Goal: Entertainment & Leisure: Consume media (video, audio)

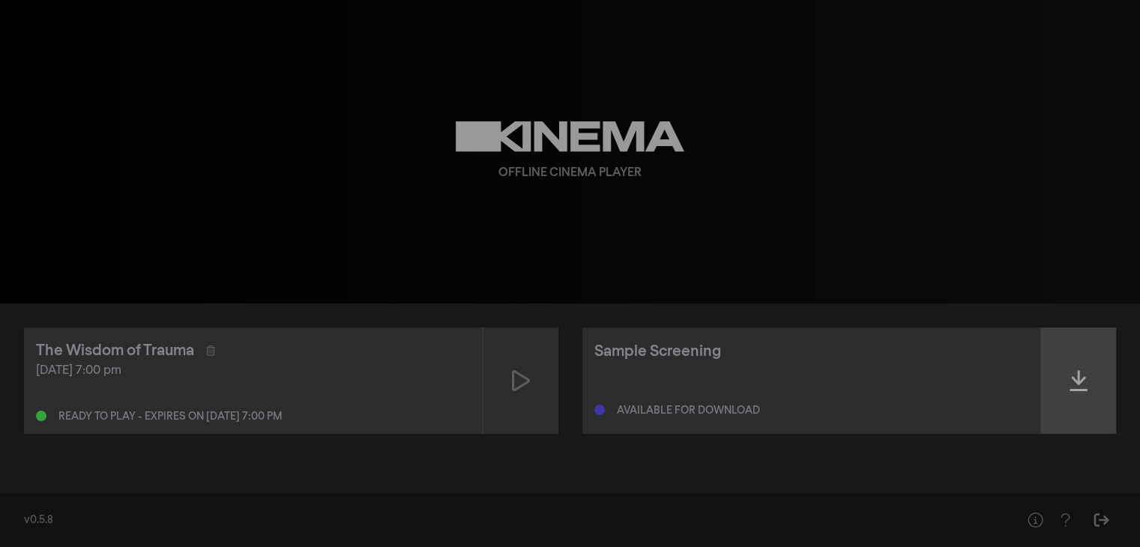
click at [1071, 382] on icon at bounding box center [1079, 381] width 18 height 24
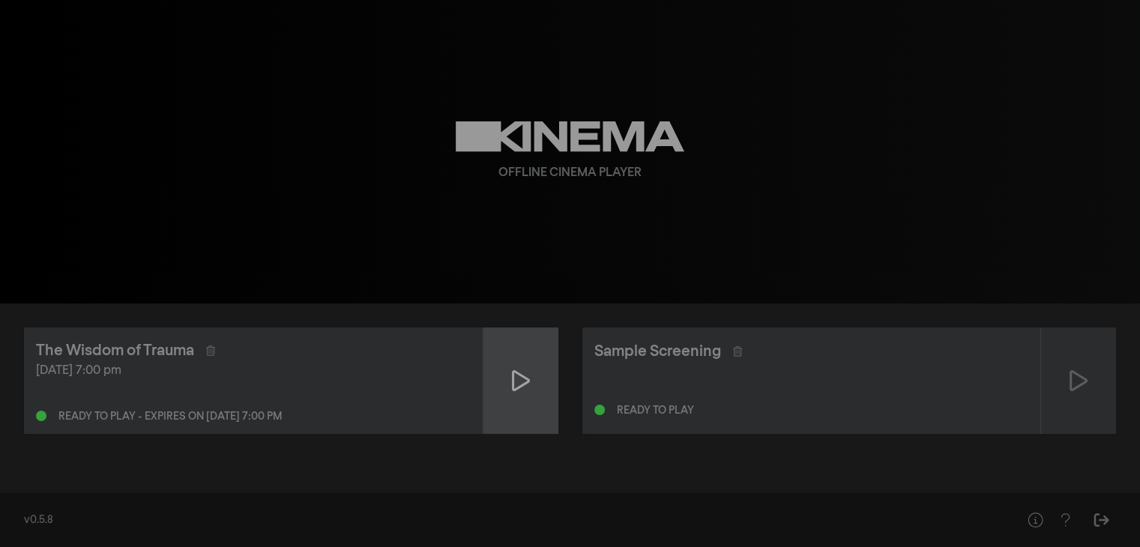
click at [523, 379] on icon at bounding box center [521, 381] width 18 height 24
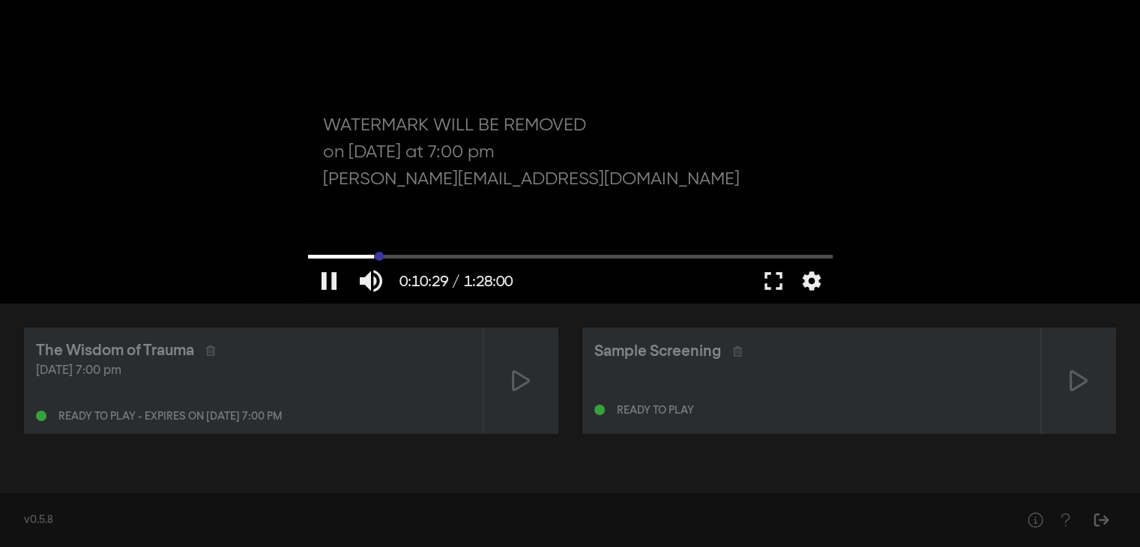
drag, startPoint x: 309, startPoint y: 256, endPoint x: 379, endPoint y: 259, distance: 70.5
click at [379, 259] on input "Seek" at bounding box center [570, 256] width 525 height 9
click at [801, 286] on button "settings" at bounding box center [812, 281] width 34 height 45
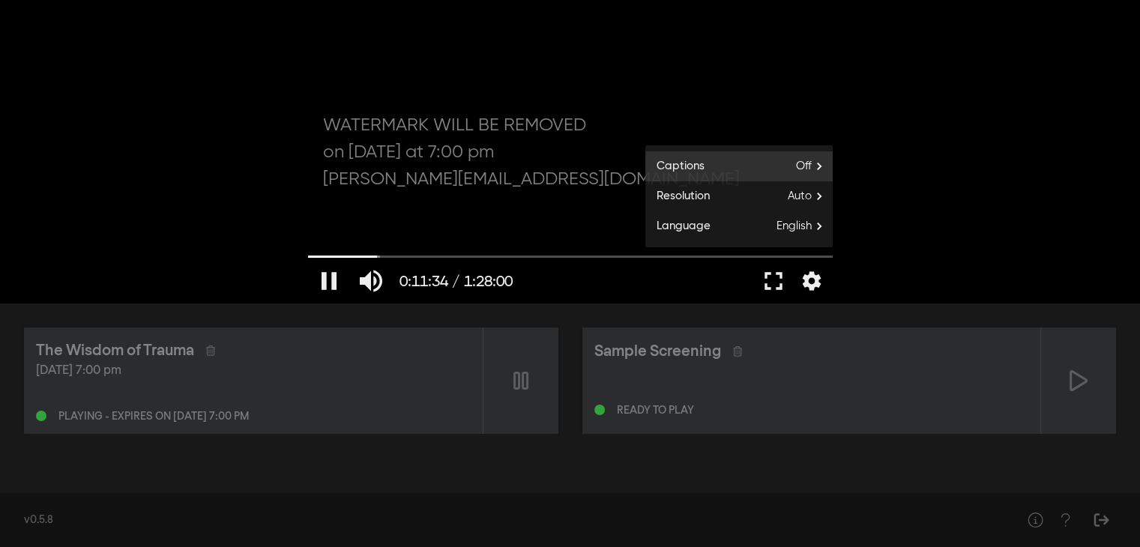
click at [752, 170] on label "Captions Off" at bounding box center [739, 166] width 187 height 30
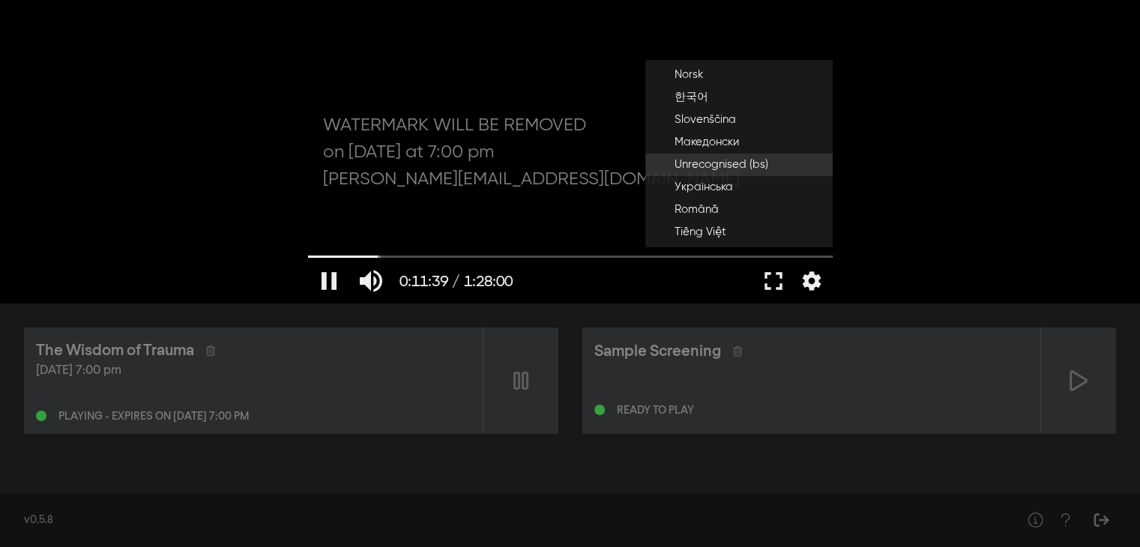
scroll to position [450, 0]
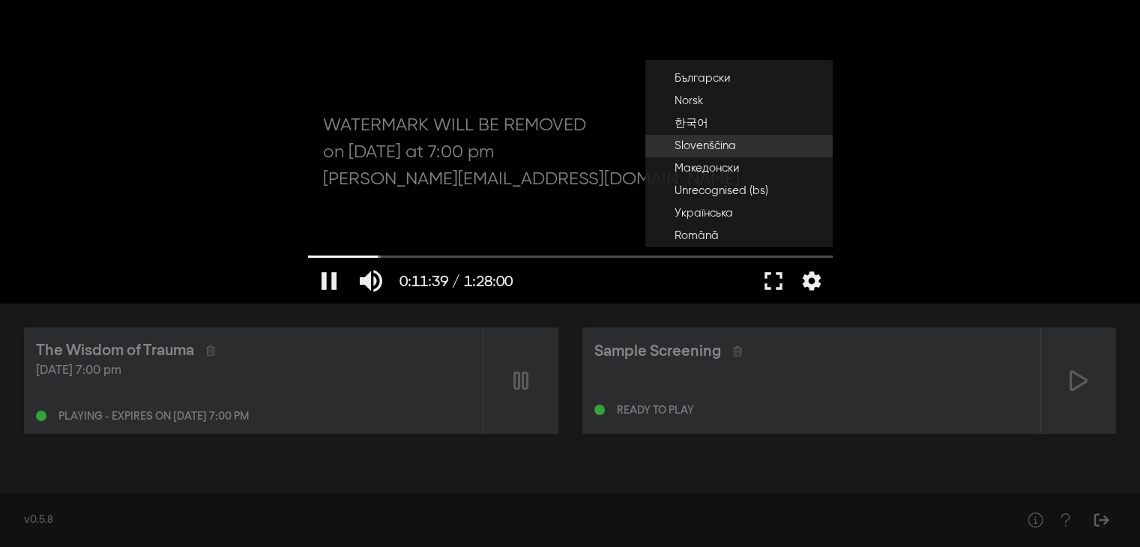
click at [731, 146] on span "Slovenščina" at bounding box center [705, 146] width 61 height 17
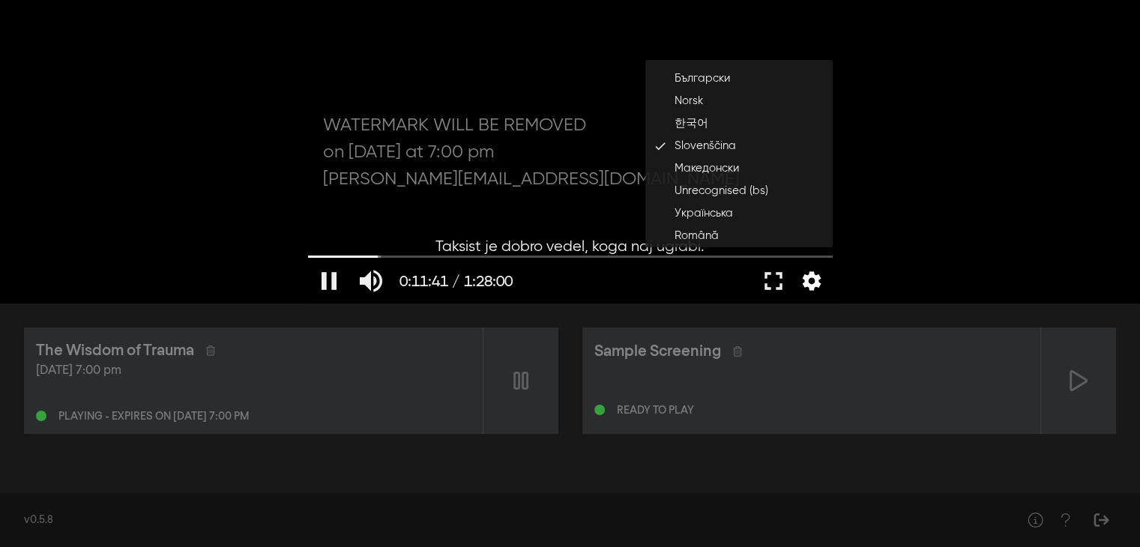
click at [812, 283] on button "settings" at bounding box center [812, 281] width 34 height 45
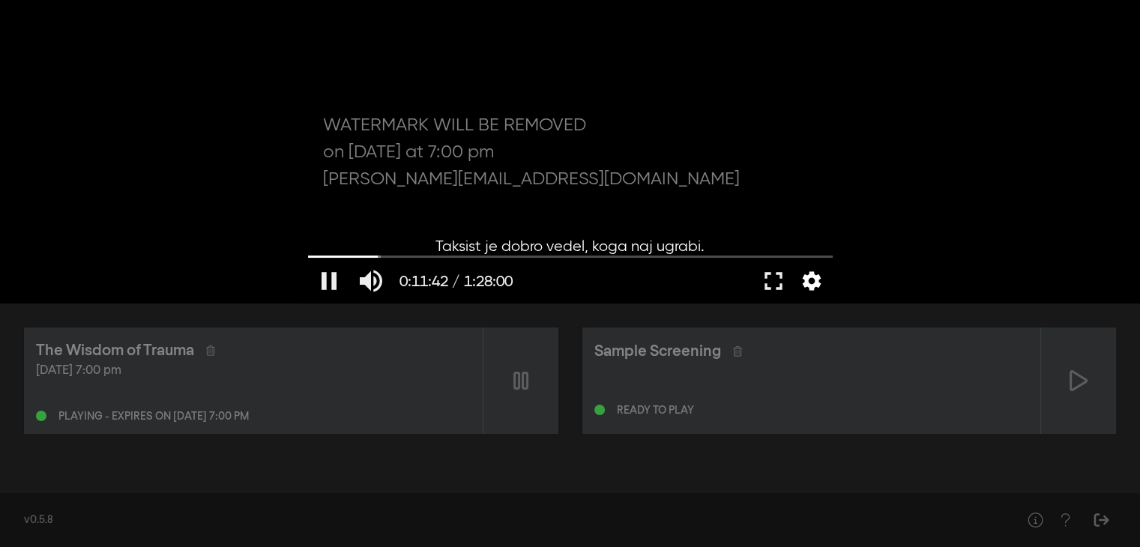
click at [812, 282] on button "settings" at bounding box center [812, 281] width 34 height 45
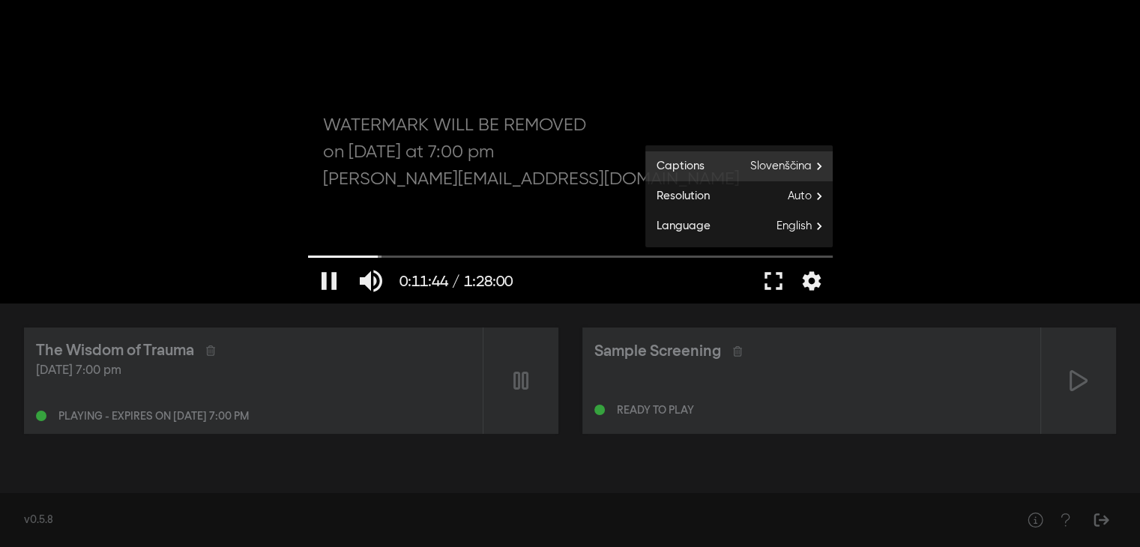
click at [811, 163] on span "Slovenščina" at bounding box center [792, 166] width 82 height 22
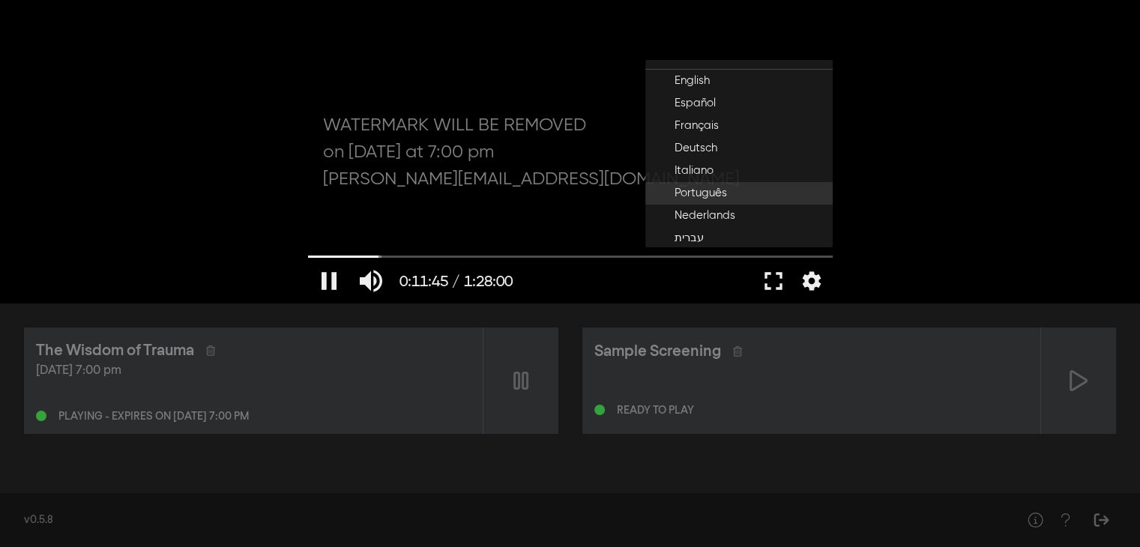
scroll to position [0, 0]
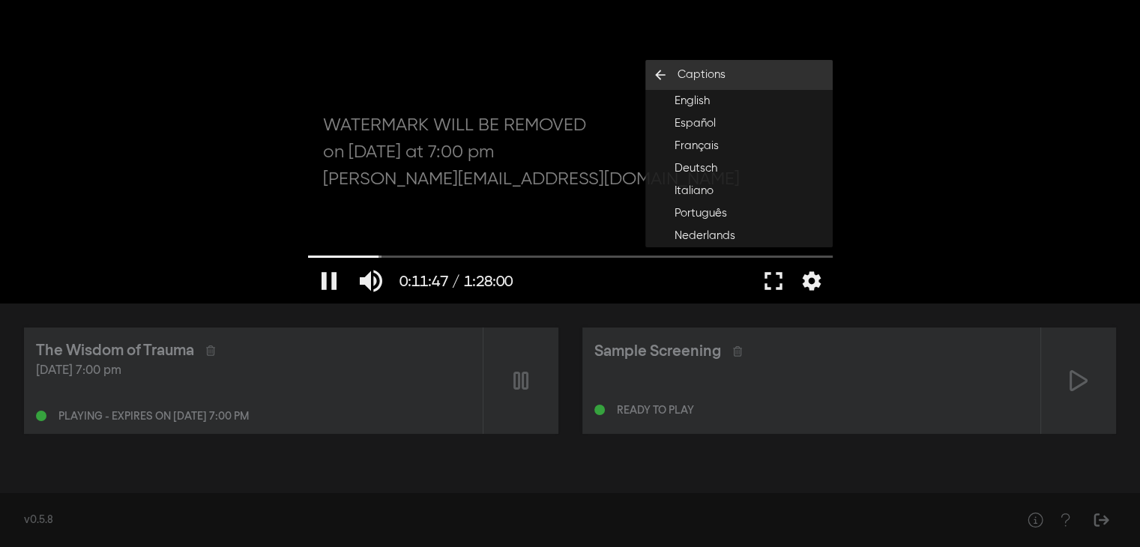
click at [665, 75] on icon "arrow_back" at bounding box center [661, 74] width 30 height 15
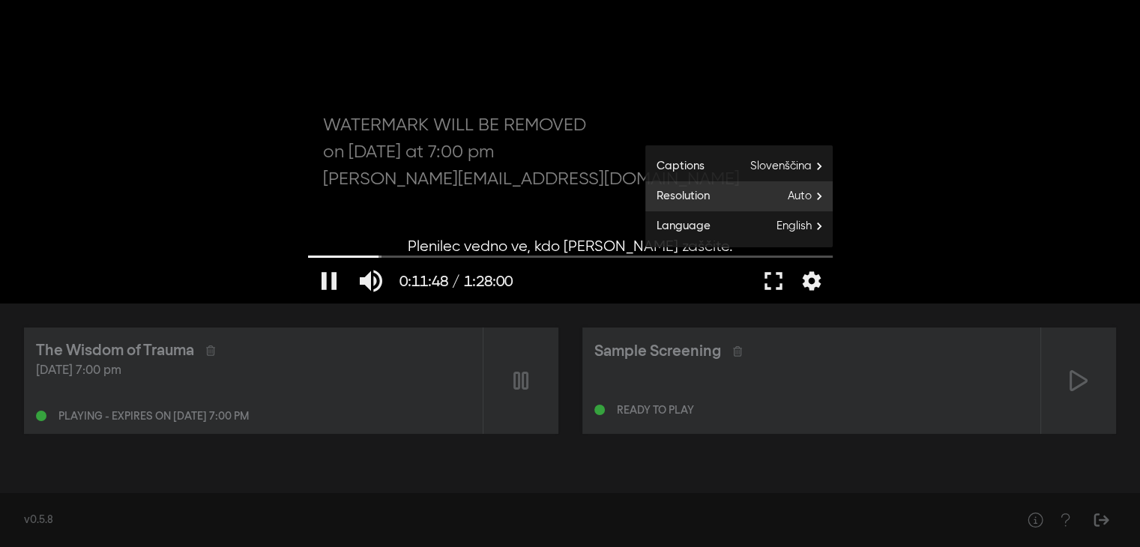
click at [808, 199] on span "Auto" at bounding box center [810, 196] width 45 height 22
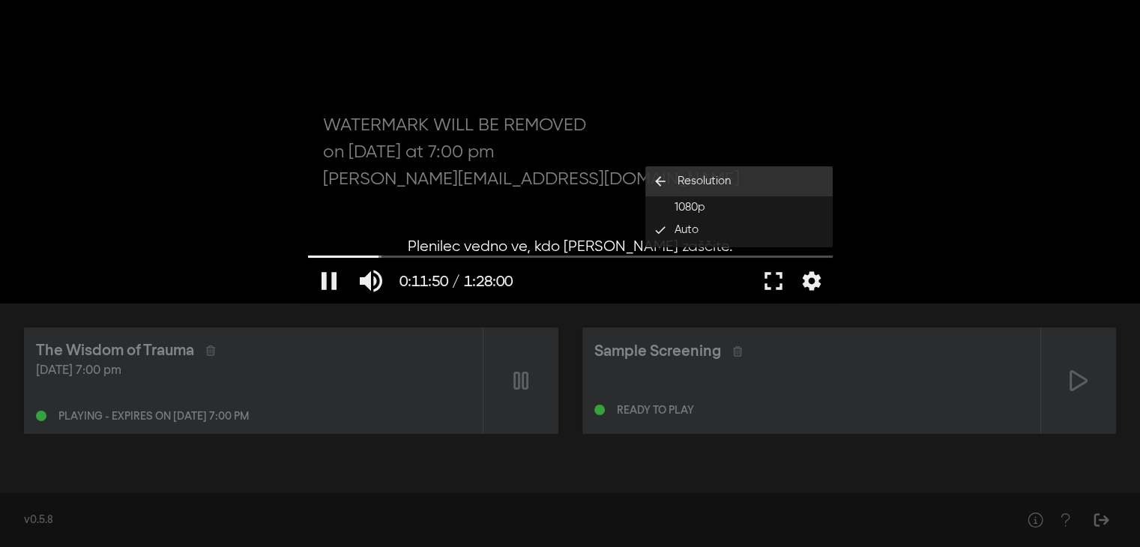
click at [664, 175] on icon "arrow_back" at bounding box center [661, 181] width 30 height 15
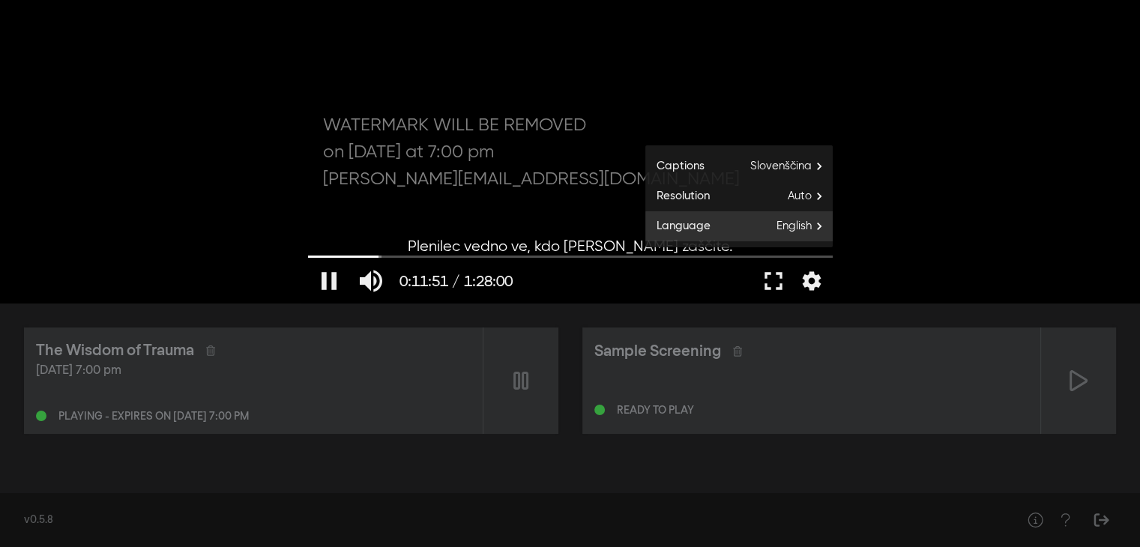
click at [822, 229] on span "English" at bounding box center [805, 226] width 56 height 22
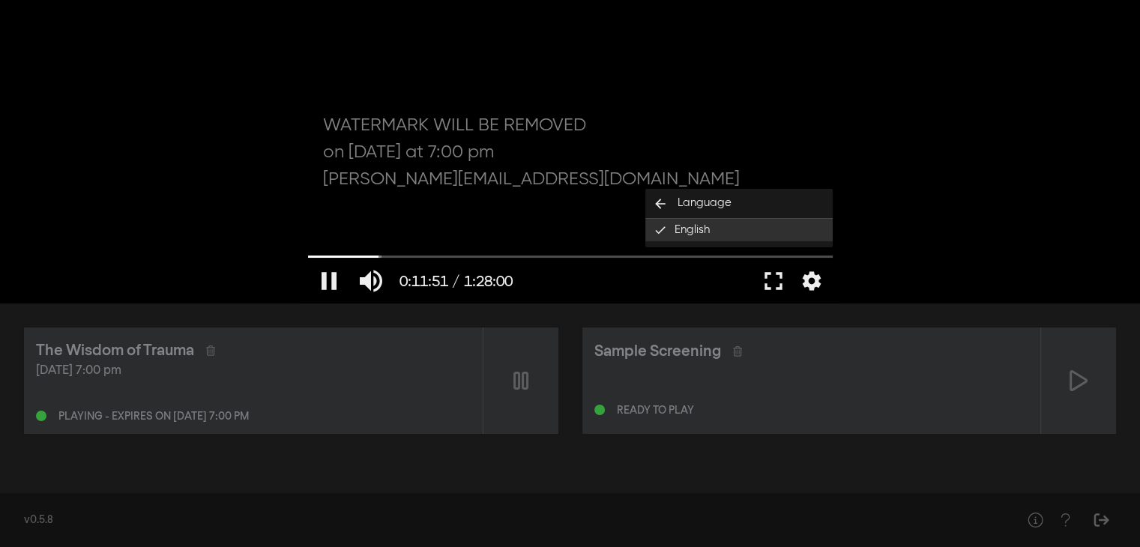
click at [822, 229] on button "English done" at bounding box center [739, 230] width 187 height 22
click at [661, 198] on icon "arrow_back" at bounding box center [661, 203] width 30 height 15
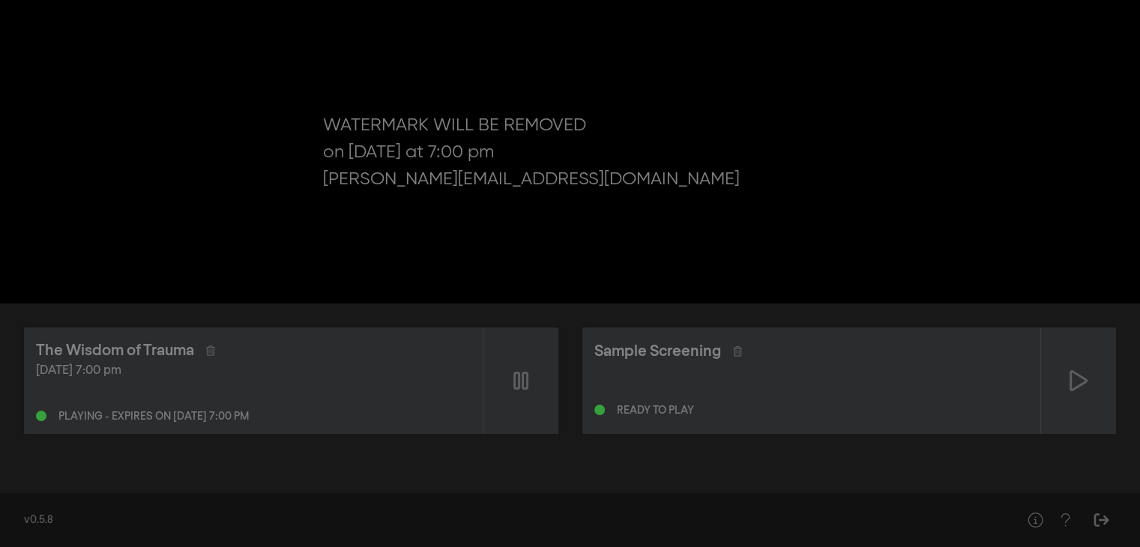
click at [888, 227] on div "pause 0:11:53 / 1:28:00 volume_up fullscreen settings closed_caption Captions S…" at bounding box center [570, 152] width 1140 height 304
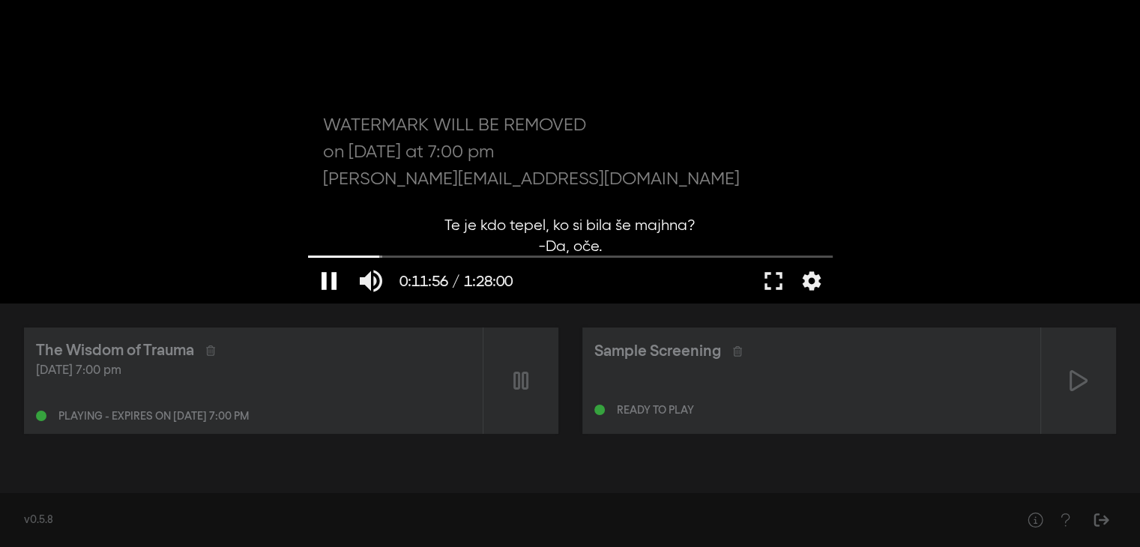
click at [322, 283] on button "pause" at bounding box center [329, 281] width 42 height 45
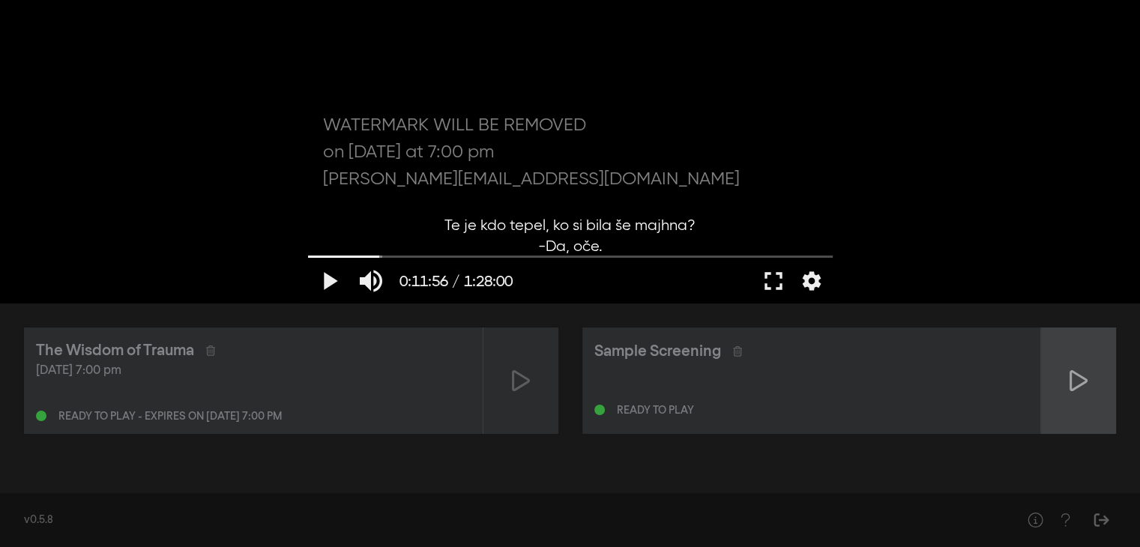
click at [1092, 390] on div at bounding box center [1079, 381] width 75 height 106
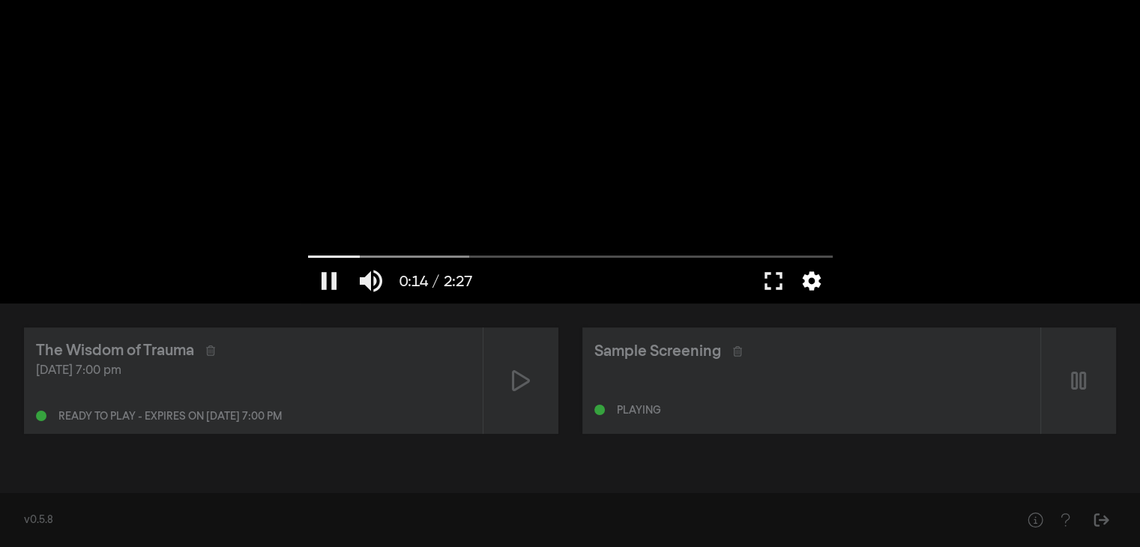
click at [807, 283] on button "settings" at bounding box center [812, 281] width 34 height 45
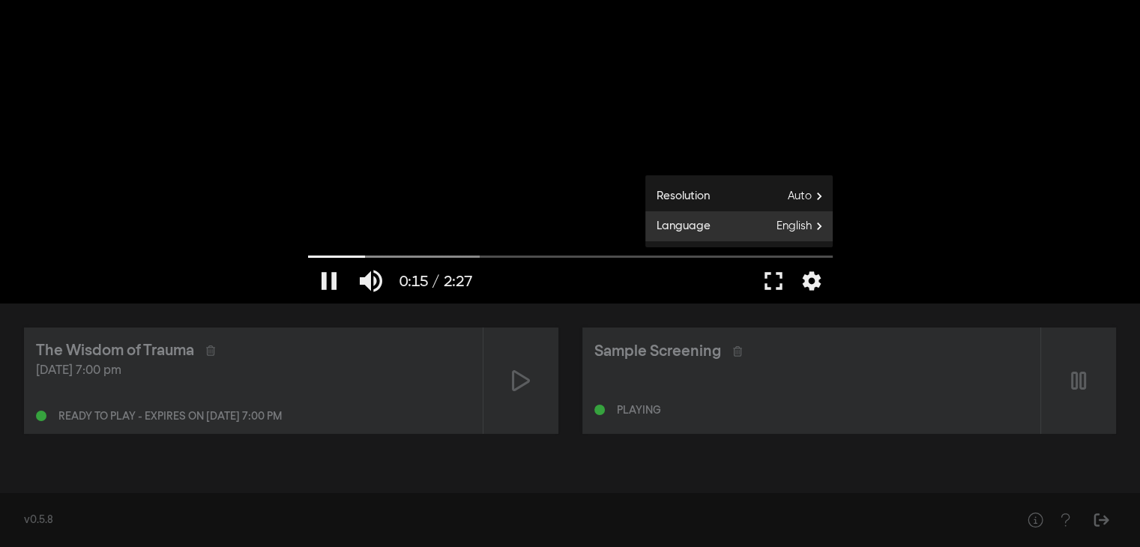
click at [772, 226] on label "Language English" at bounding box center [739, 226] width 187 height 30
click at [772, 226] on button "English done" at bounding box center [739, 230] width 187 height 22
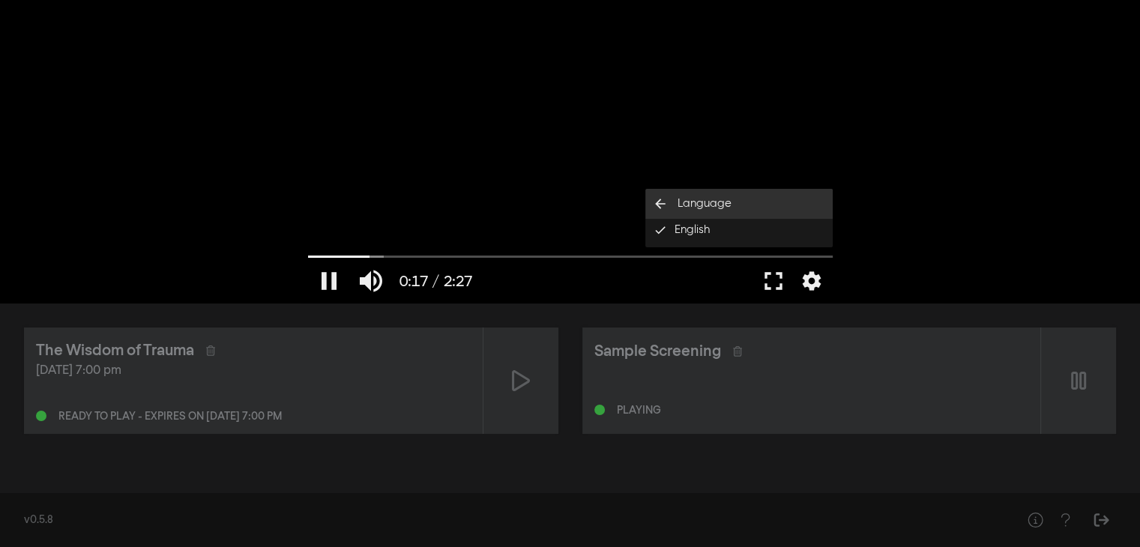
click at [772, 204] on button "arrow_back Language" at bounding box center [739, 204] width 187 height 30
click at [786, 202] on label "Resolution Auto" at bounding box center [739, 196] width 187 height 30
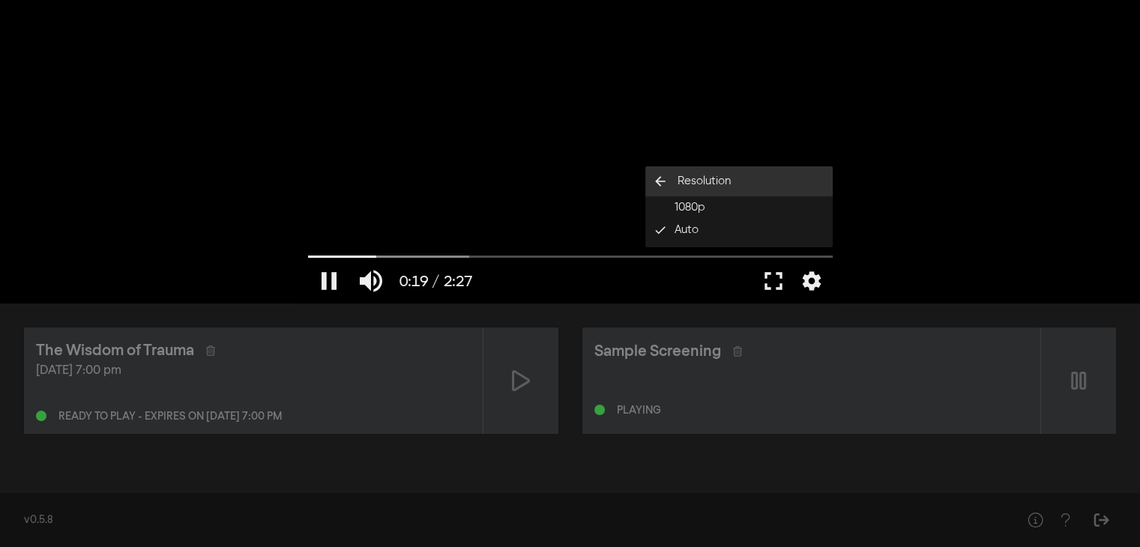
click at [661, 169] on button "arrow_back Resolution" at bounding box center [739, 181] width 187 height 30
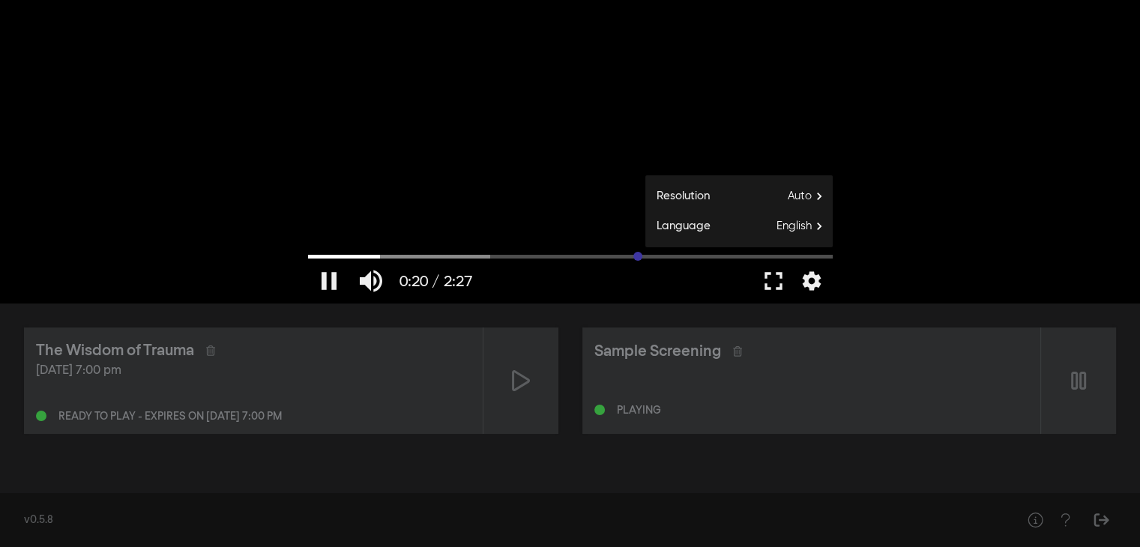
click at [638, 258] on input "Seek" at bounding box center [570, 256] width 525 height 9
click at [801, 256] on input "Seek" at bounding box center [570, 256] width 525 height 9
click at [337, 271] on button "pause" at bounding box center [329, 281] width 42 height 45
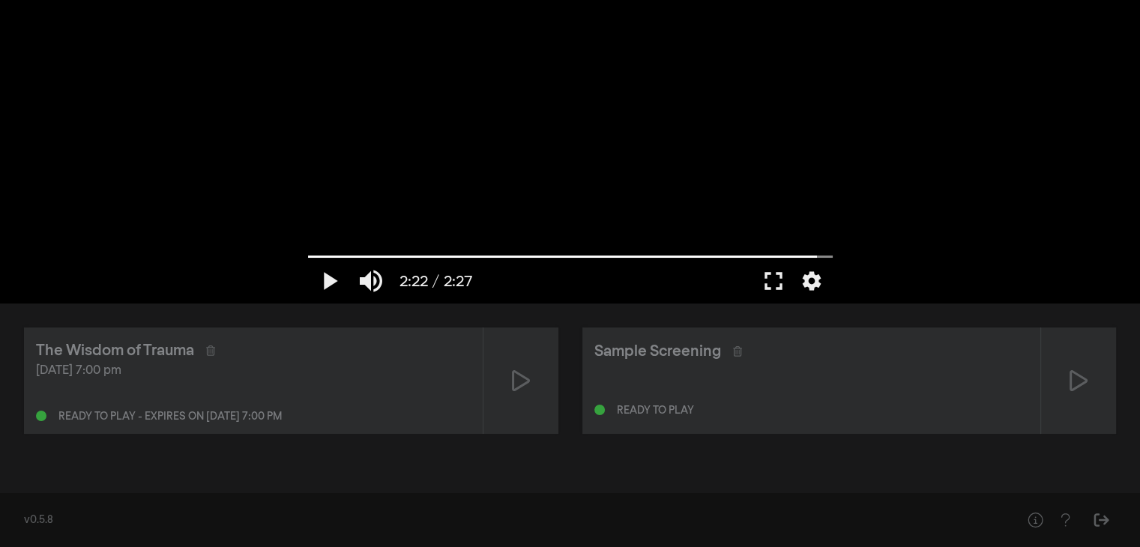
click at [382, 334] on div "The Wisdom of Trauma [DATE] 7:00 pm Ready to play - expires on [DATE] 7:00 pm" at bounding box center [253, 381] width 459 height 106
click at [365, 357] on div "The Wisdom of Trauma" at bounding box center [253, 351] width 435 height 22
click at [523, 382] on icon at bounding box center [521, 381] width 18 height 24
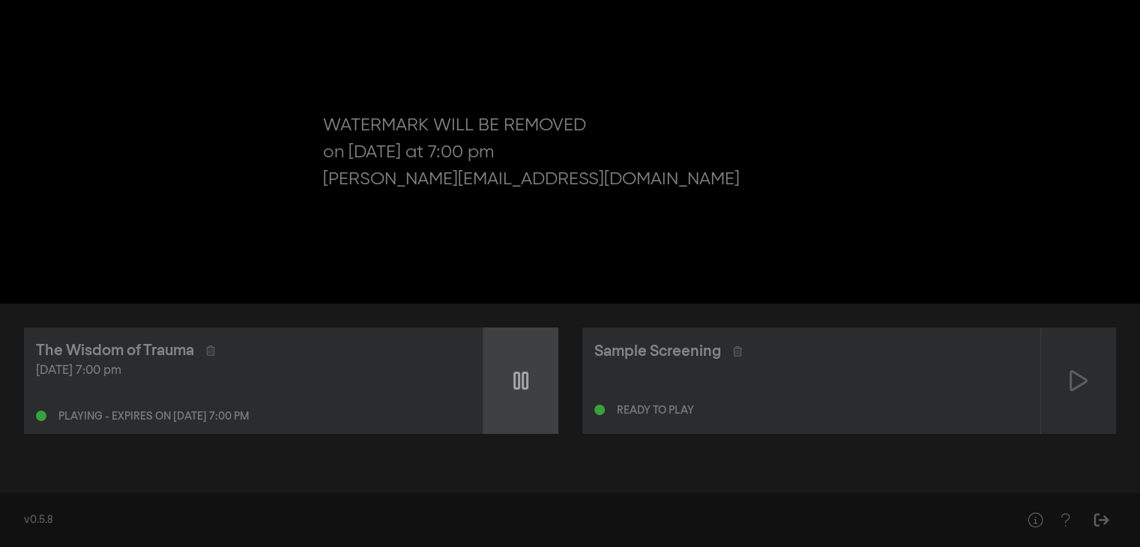
click at [522, 388] on icon at bounding box center [521, 381] width 15 height 18
type input "0.627262"
